Goal: Task Accomplishment & Management: Complete application form

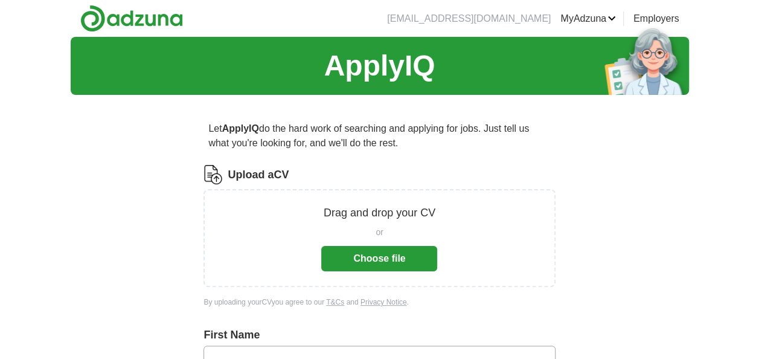
click at [399, 251] on button "Choose file" at bounding box center [379, 258] width 116 height 25
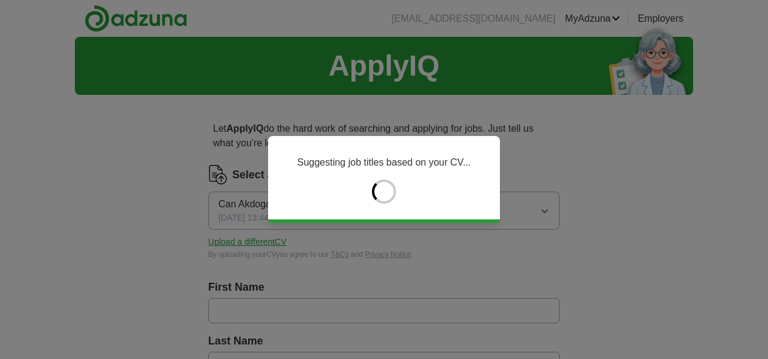
type input "***"
type input "*******"
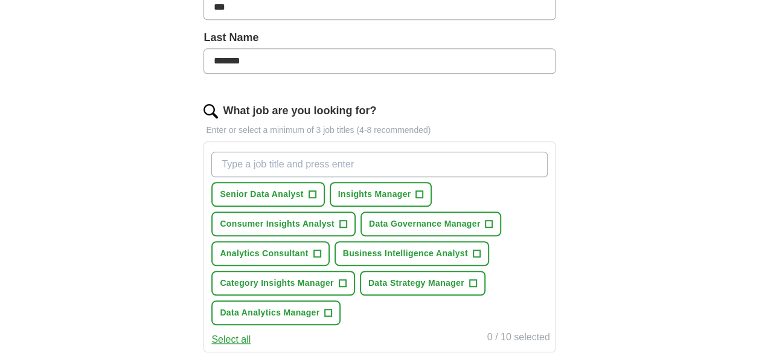
scroll to position [362, 0]
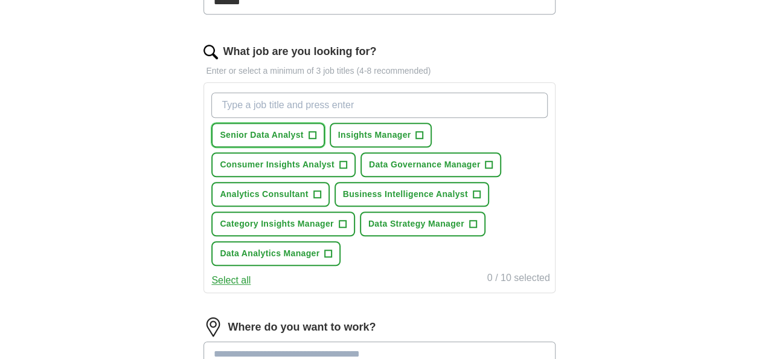
click at [313, 130] on span "+" at bounding box center [312, 135] width 7 height 10
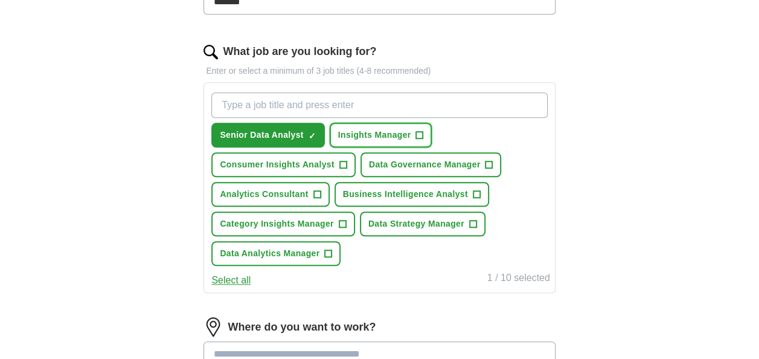
click at [418, 130] on span "+" at bounding box center [419, 135] width 7 height 10
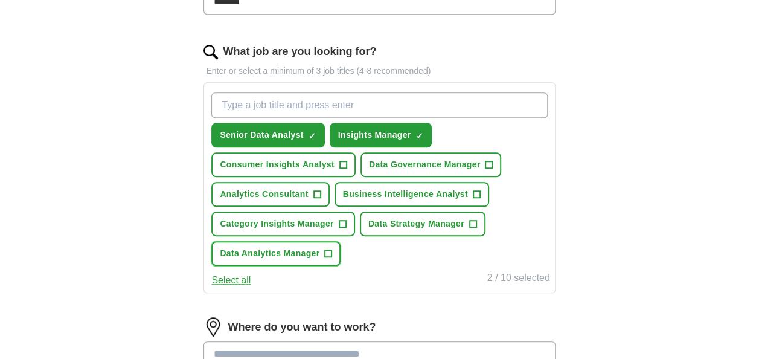
click at [331, 249] on span "+" at bounding box center [328, 254] width 7 height 10
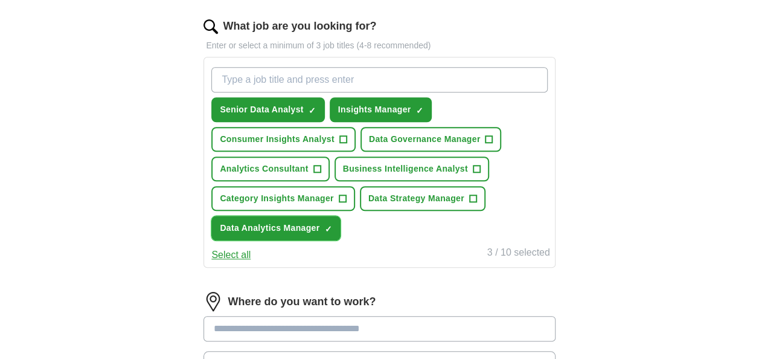
scroll to position [423, 0]
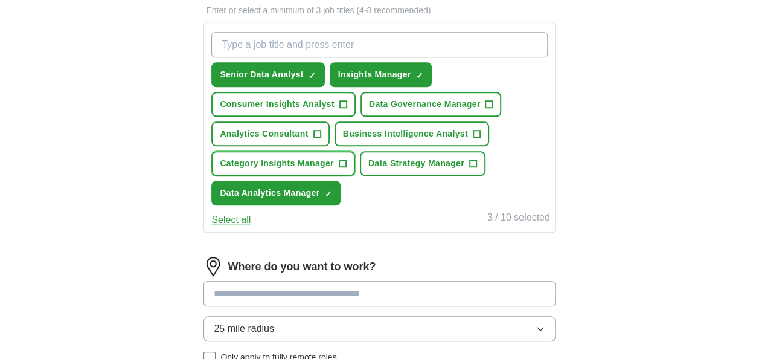
click at [345, 162] on span "+" at bounding box center [342, 164] width 7 height 10
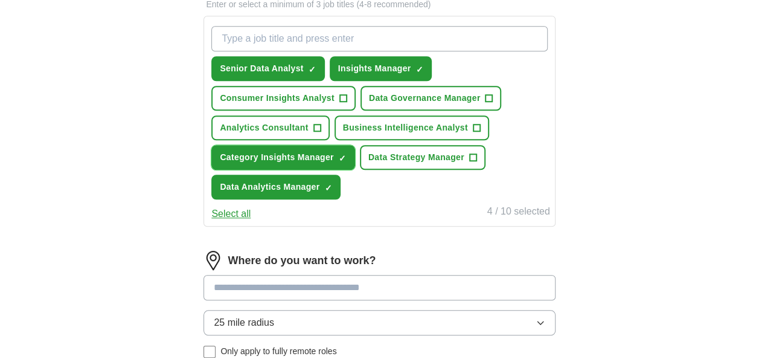
scroll to position [543, 0]
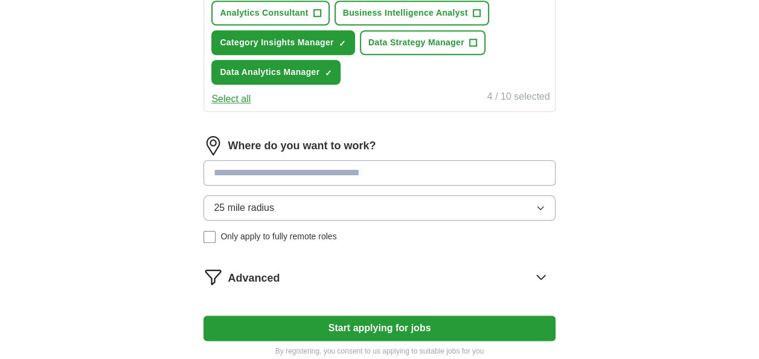
click at [362, 163] on input at bounding box center [379, 172] width 351 height 25
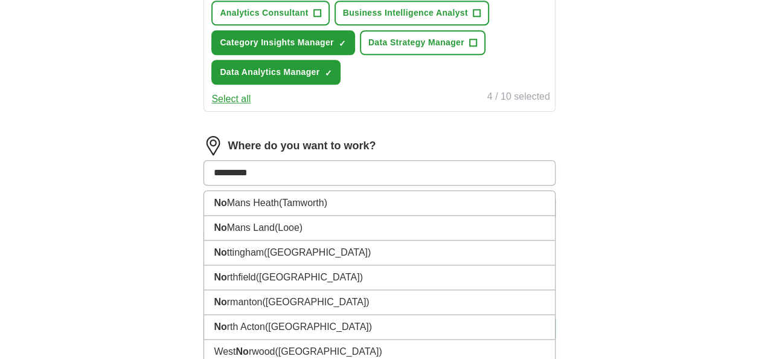
type input "**********"
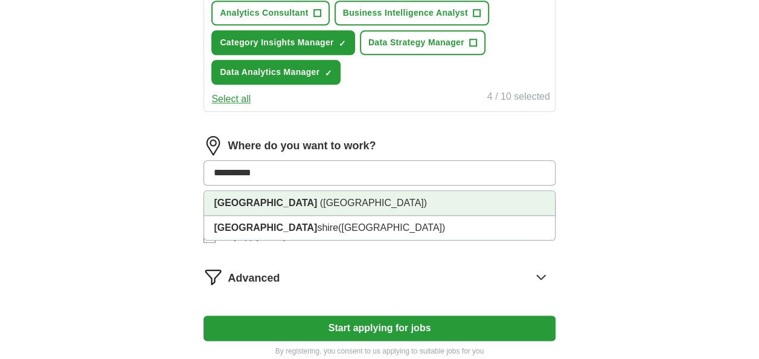
click at [357, 194] on li "[GEOGRAPHIC_DATA] ([GEOGRAPHIC_DATA])" at bounding box center [379, 203] width 350 height 25
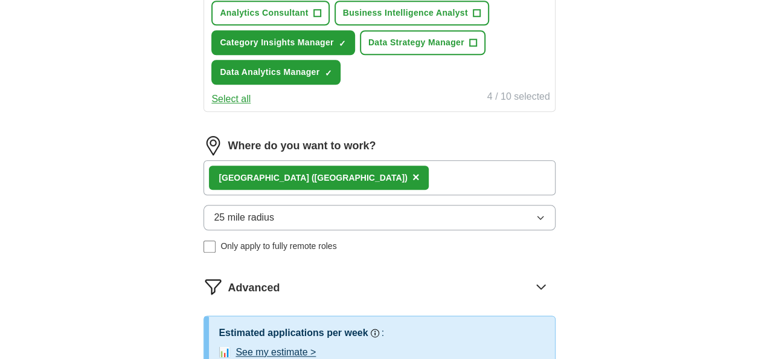
click at [348, 223] on button "25 mile radius" at bounding box center [379, 217] width 351 height 25
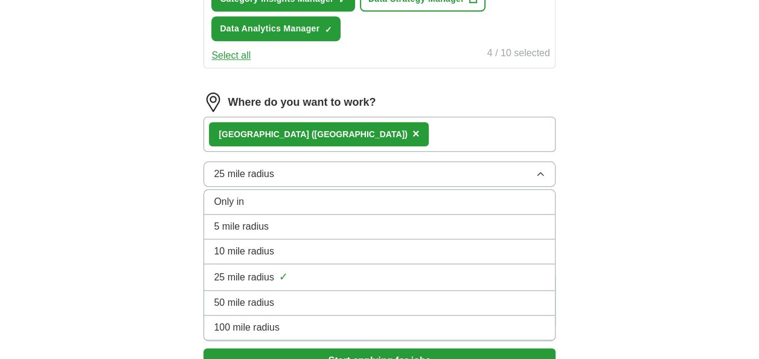
scroll to position [604, 0]
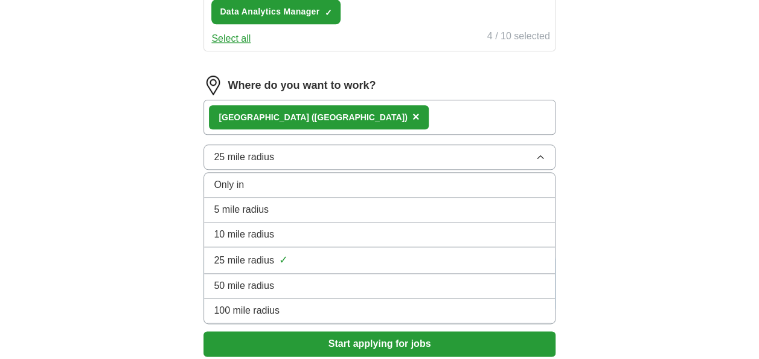
click at [329, 303] on div "100 mile radius" at bounding box center [379, 310] width 331 height 14
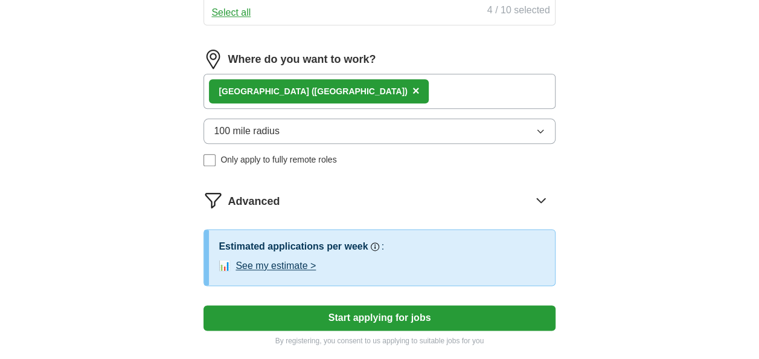
scroll to position [725, 0]
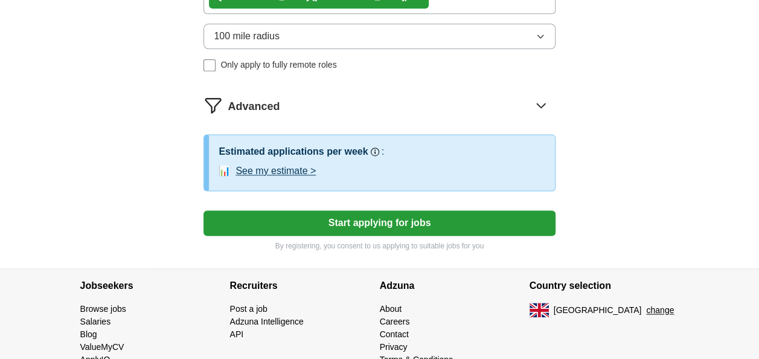
click at [279, 169] on button "See my estimate >" at bounding box center [276, 171] width 80 height 14
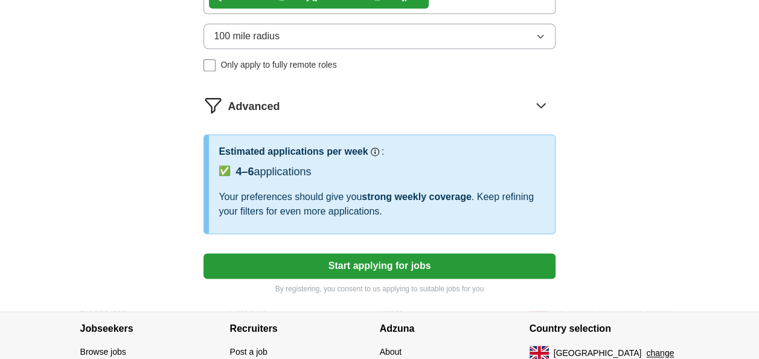
click at [376, 266] on button "Start applying for jobs" at bounding box center [379, 265] width 351 height 25
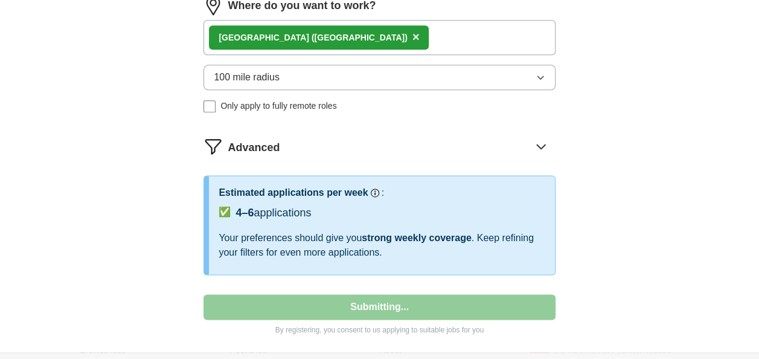
select select "**"
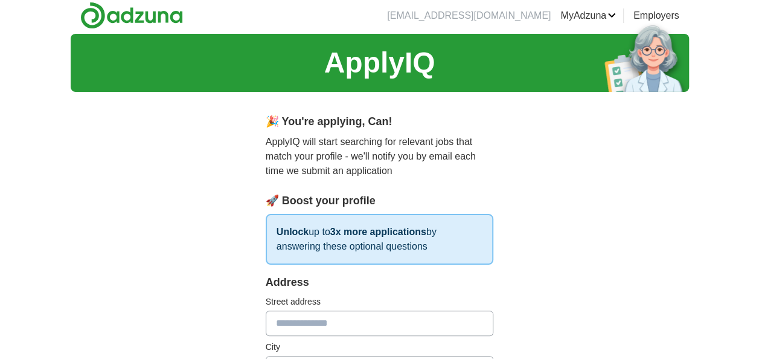
scroll to position [0, 0]
